Goal: Transaction & Acquisition: Obtain resource

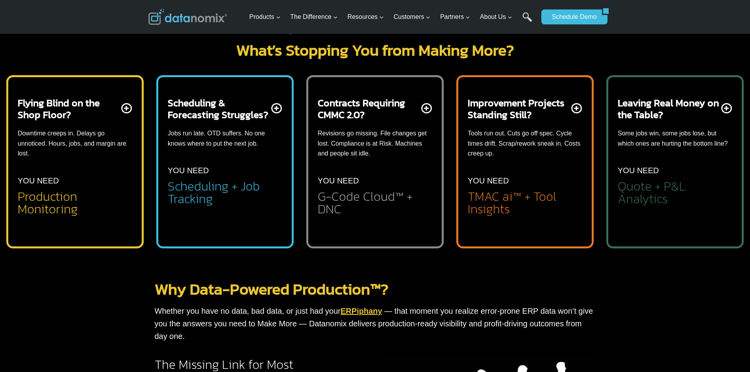
scroll to position [276, 0]
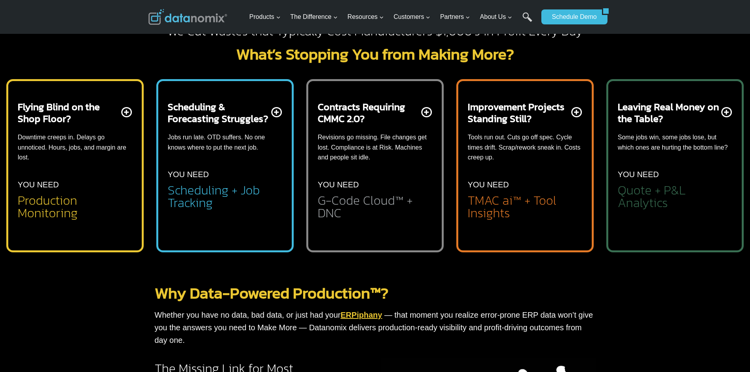
click at [697, 71] on div "Leaving Real Money on the Table? Some jobs win, some jobs lose, but which ones …" at bounding box center [675, 161] width 137 height 183
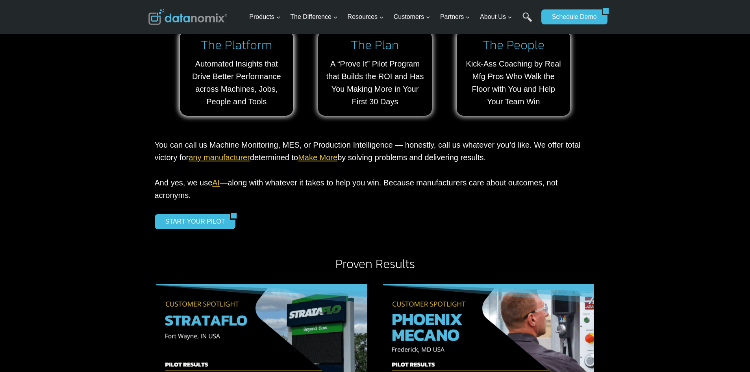
scroll to position [748, 0]
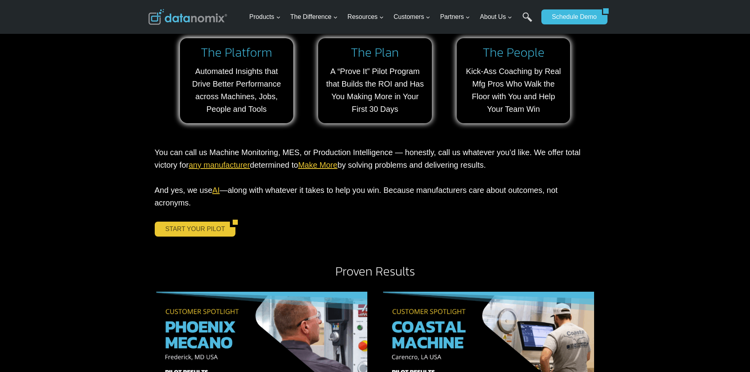
click at [173, 222] on link "START YOUR PILOT" at bounding box center [193, 229] width 76 height 15
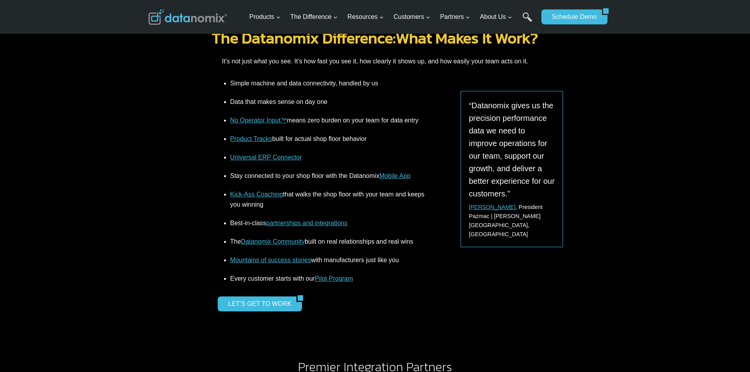
scroll to position [1024, 0]
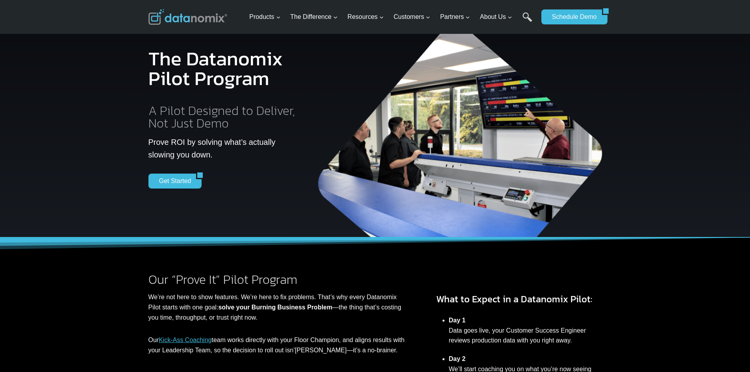
scroll to position [0, 0]
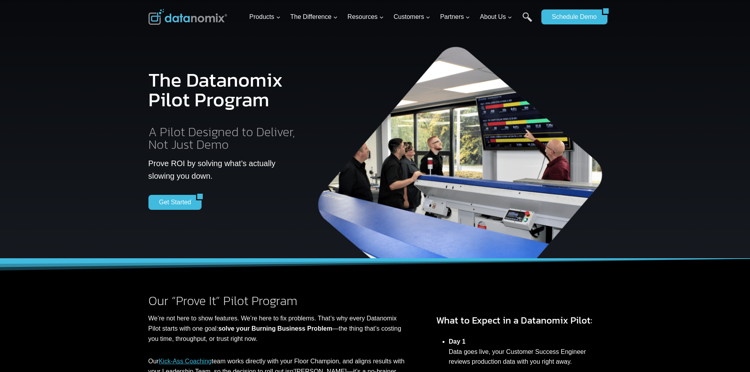
click at [221, 202] on div "Get Started" at bounding box center [225, 202] width 152 height 15
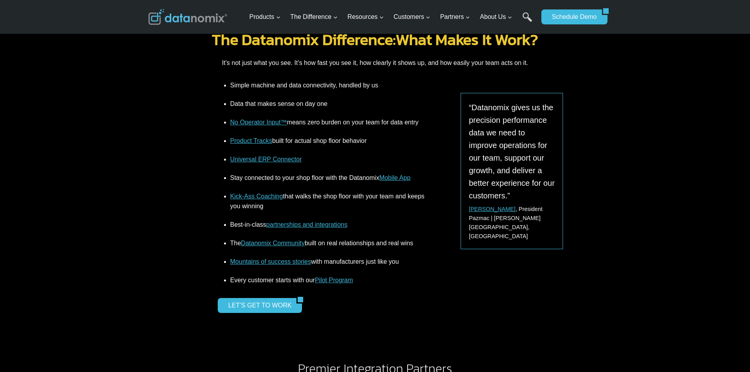
scroll to position [1024, 0]
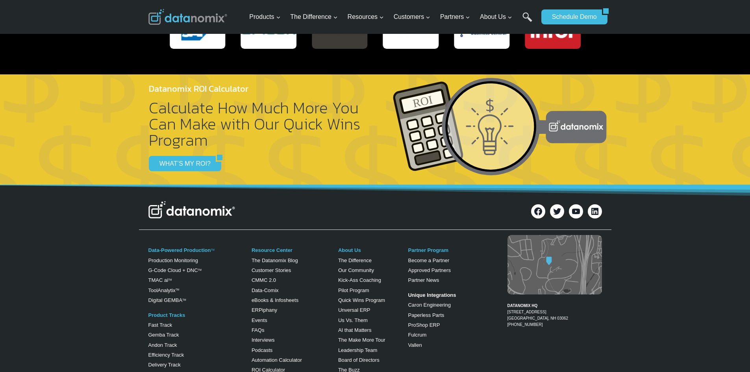
scroll to position [1615, 0]
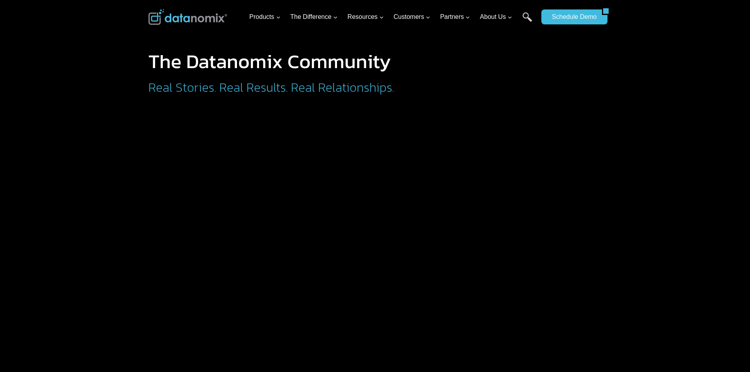
click at [124, 21] on div "Products Expand Data-Powered Production TM Production Monitoring G-Code Cloud +…" at bounding box center [375, 17] width 750 height 34
